Goal: Task Accomplishment & Management: Manage account settings

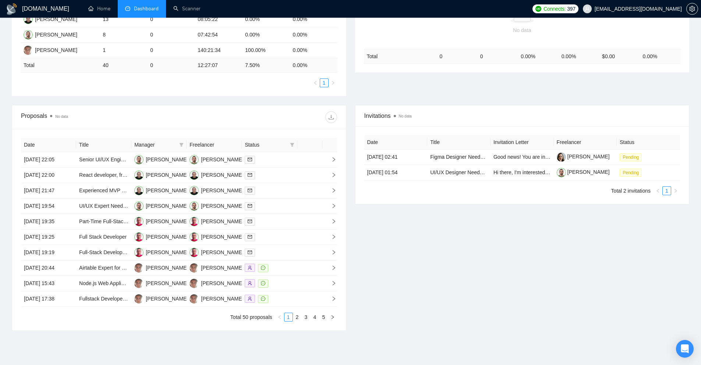
scroll to position [64, 0]
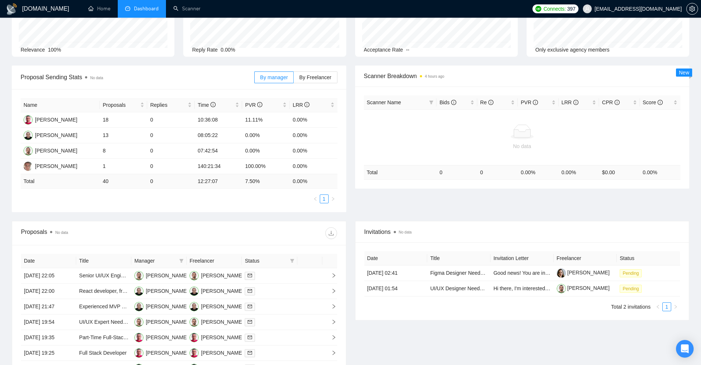
drag, startPoint x: 346, startPoint y: 135, endPoint x: 357, endPoint y: 103, distance: 33.5
click at [357, 103] on div "Scanner Name Bids Re PVR LRR CPR Score No data Total 0 0 0.00 % 0.00 % $ 0.00 0…" at bounding box center [522, 137] width 334 height 102
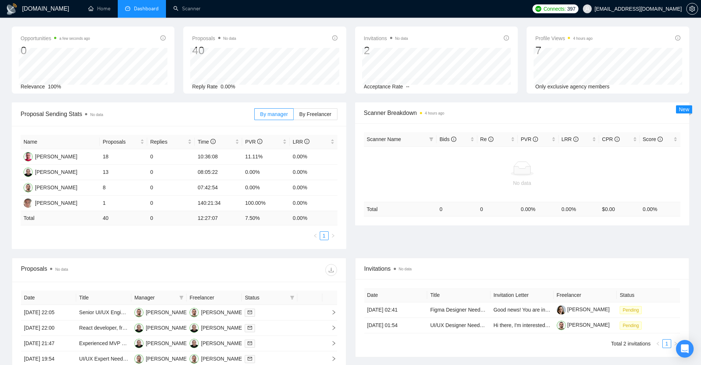
scroll to position [0, 0]
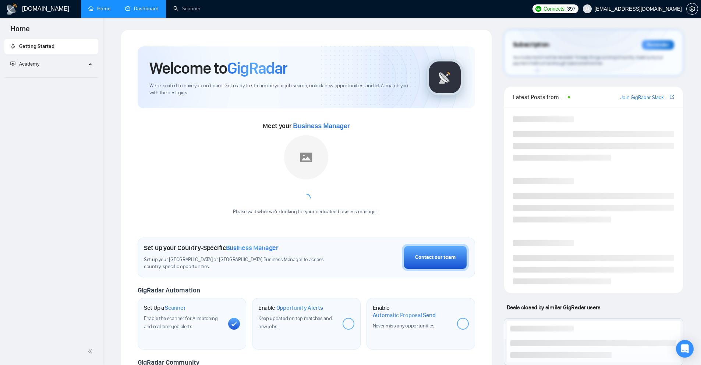
click at [146, 7] on link "Dashboard" at bounding box center [141, 9] width 33 height 6
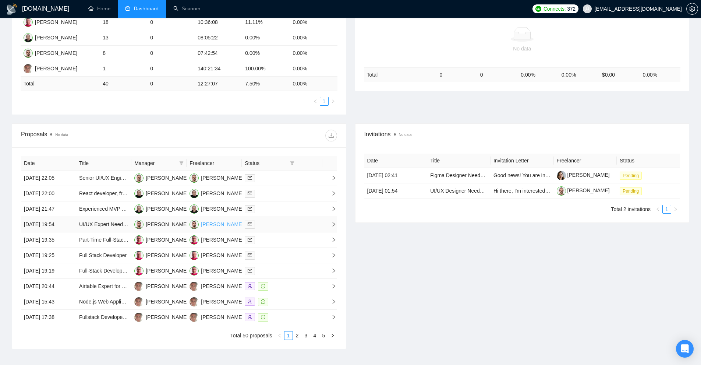
scroll to position [110, 0]
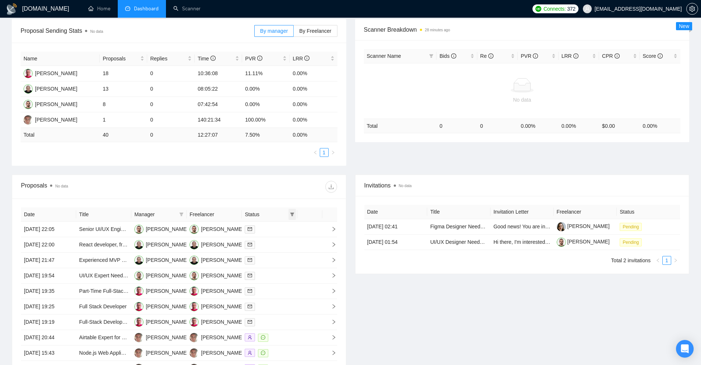
click at [292, 212] on icon "filter" at bounding box center [292, 214] width 4 height 4
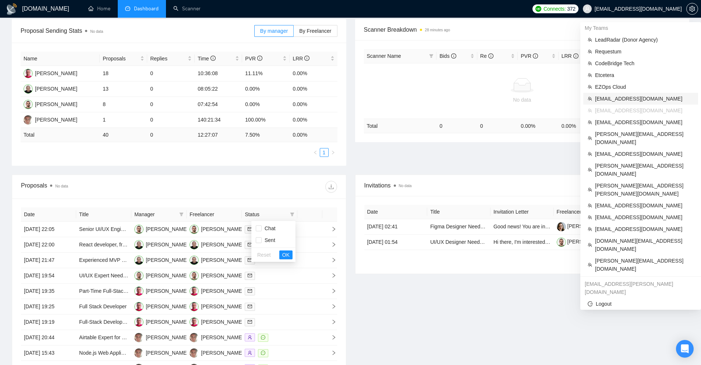
click at [620, 97] on span "maksym@mobidev.biz" at bounding box center [644, 99] width 99 height 8
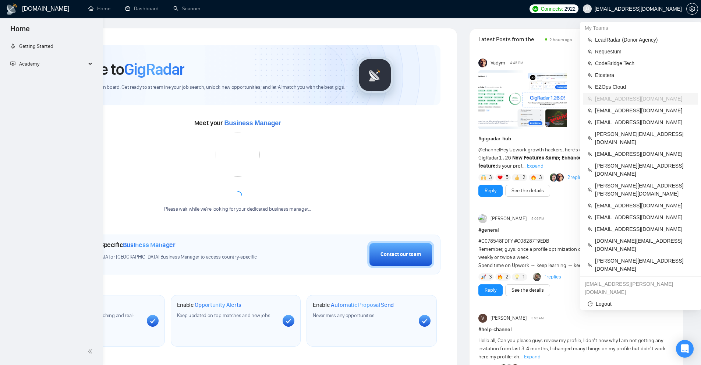
scroll to position [213, 0]
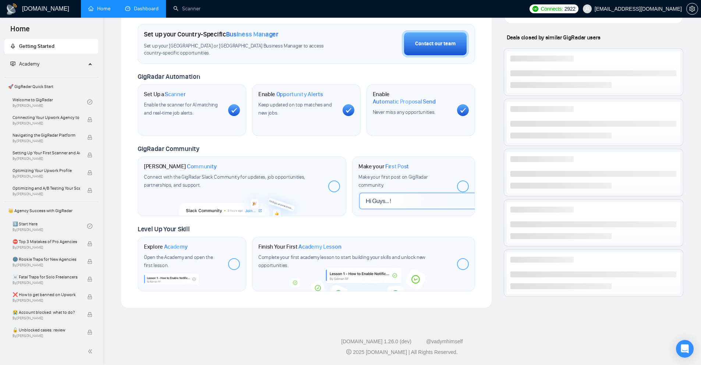
click at [145, 7] on link "Dashboard" at bounding box center [141, 9] width 33 height 6
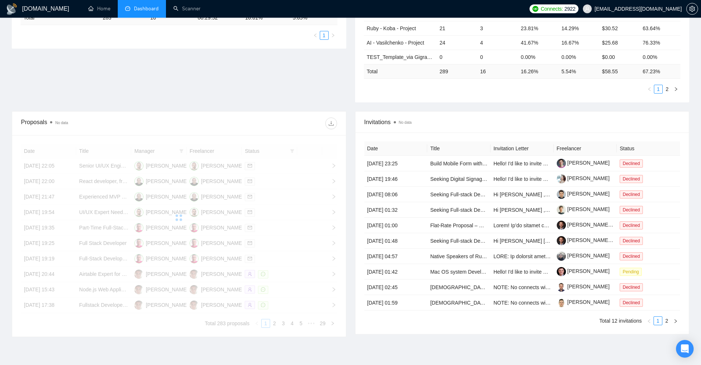
scroll to position [219, 0]
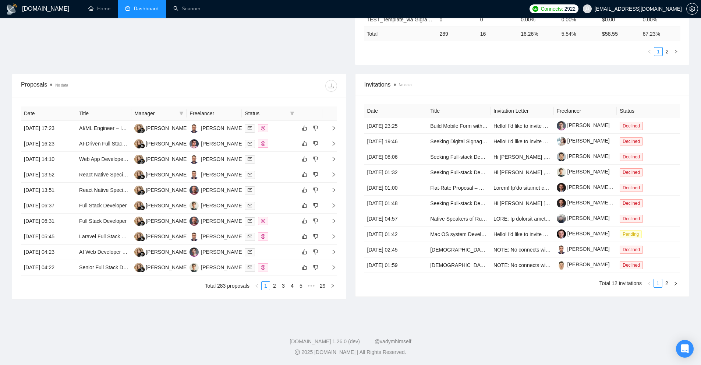
click at [281, 114] on span "Status" at bounding box center [266, 113] width 42 height 8
click at [294, 111] on icon "filter" at bounding box center [292, 113] width 4 height 4
click at [299, 96] on div "Proposals No data" at bounding box center [179, 86] width 316 height 24
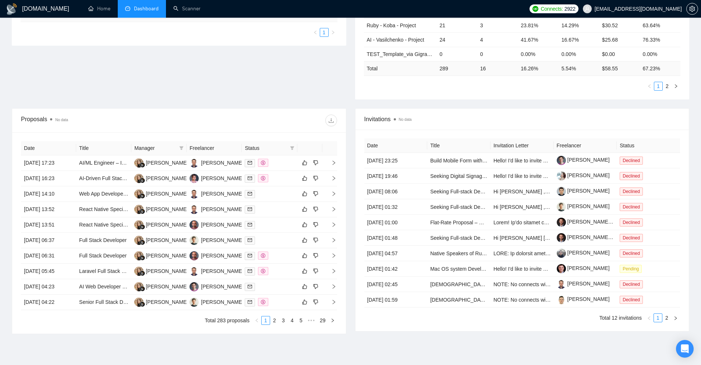
scroll to position [219, 0]
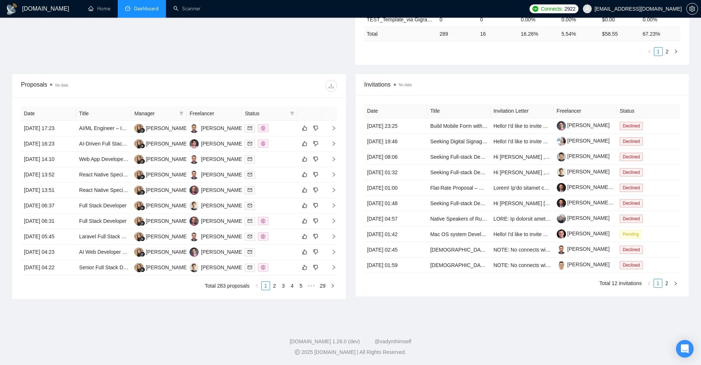
click at [297, 111] on th at bounding box center [309, 113] width 25 height 14
click at [294, 113] on icon "filter" at bounding box center [292, 113] width 4 height 4
